Goal: Task Accomplishment & Management: Complete application form

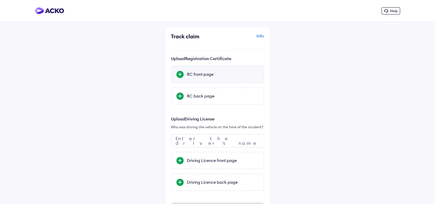
click at [197, 77] on div "RC front page" at bounding box center [223, 74] width 72 height 6
click at [0, 0] on input "RC front page" at bounding box center [0, 0] width 0 height 0
click at [190, 97] on div "RC back page" at bounding box center [223, 96] width 72 height 6
click at [0, 0] on input "RC back page" at bounding box center [0, 0] width 0 height 0
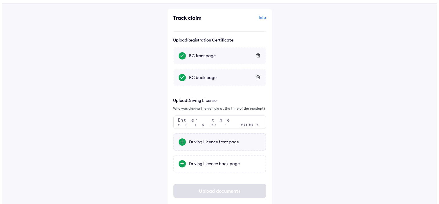
scroll to position [29, 0]
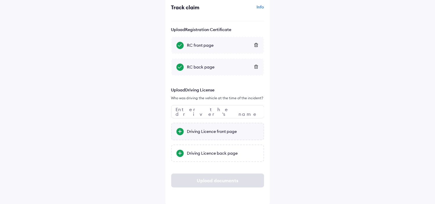
click at [177, 132] on div at bounding box center [179, 131] width 7 height 7
click at [0, 0] on input "Driving Licence front page" at bounding box center [0, 0] width 0 height 0
click at [205, 131] on div "Driving Licence front page" at bounding box center [223, 132] width 72 height 6
click at [0, 0] on input "Driving Licence front page" at bounding box center [0, 0] width 0 height 0
click at [195, 154] on div "Driving Licence back page" at bounding box center [223, 153] width 72 height 6
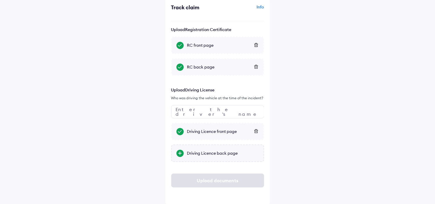
click at [0, 0] on input "Driving Licence back page" at bounding box center [0, 0] width 0 height 0
click at [206, 110] on input "text" at bounding box center [217, 111] width 93 height 13
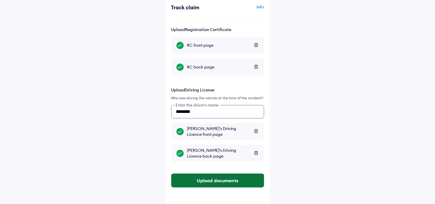
type input "********"
click at [216, 184] on button "Upload documents" at bounding box center [217, 180] width 93 height 14
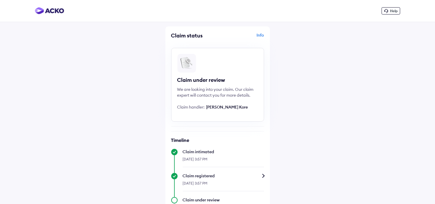
click at [259, 37] on div "Info" at bounding box center [241, 37] width 45 height 11
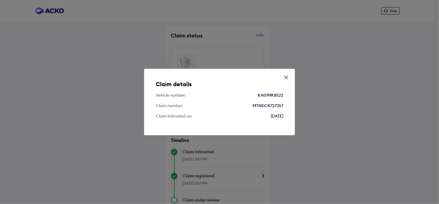
click at [287, 76] on icon at bounding box center [286, 78] width 6 height 6
